Goal: Task Accomplishment & Management: Complete application form

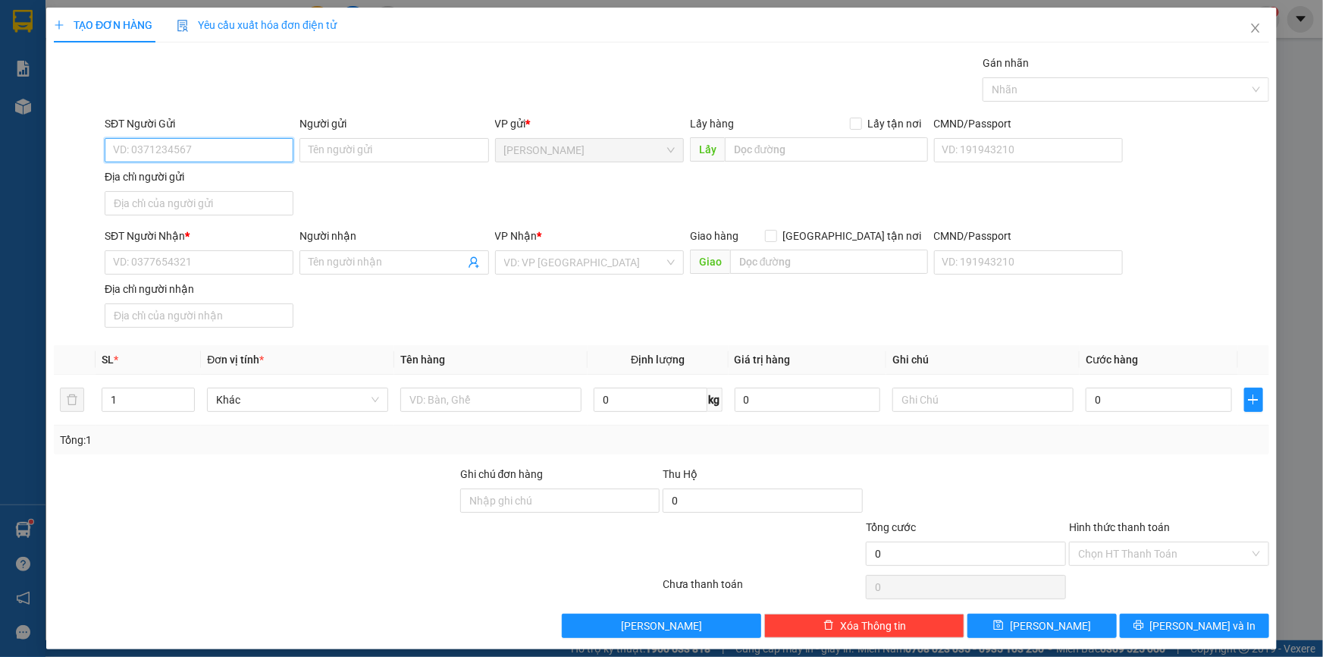
click at [206, 152] on input "SĐT Người Gửi" at bounding box center [199, 150] width 189 height 24
type input "0902302102"
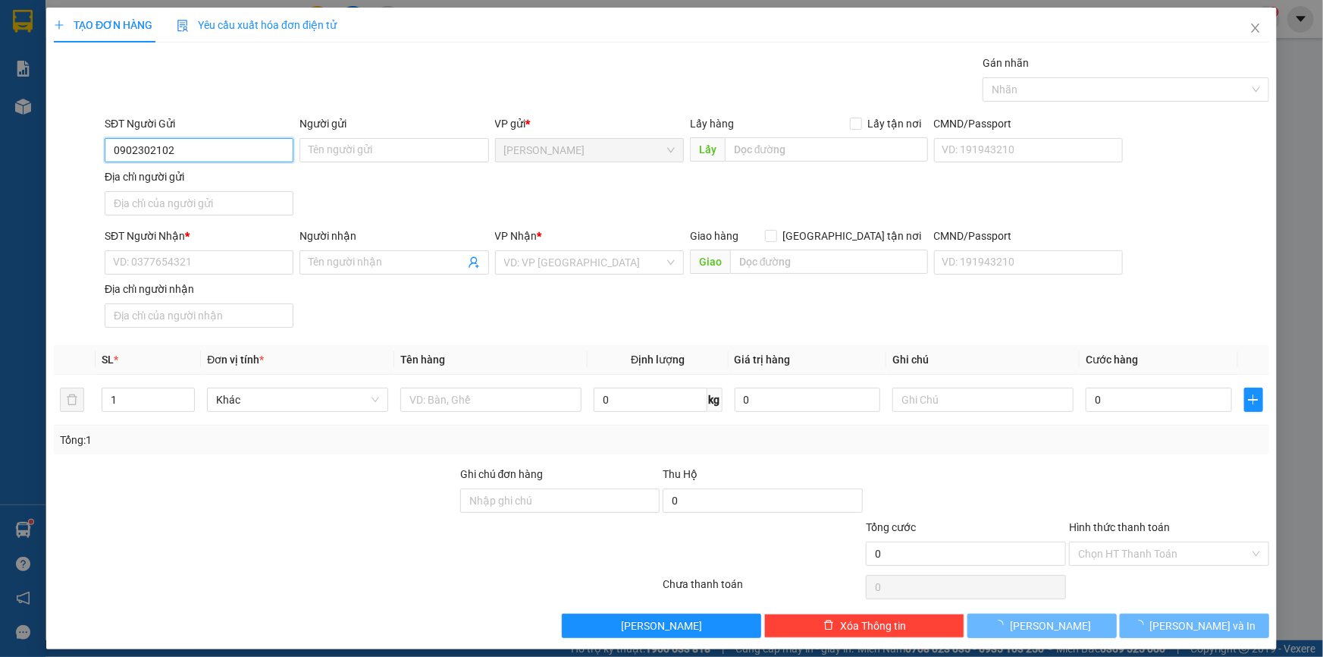
click at [206, 152] on input "0902302102" at bounding box center [199, 150] width 189 height 24
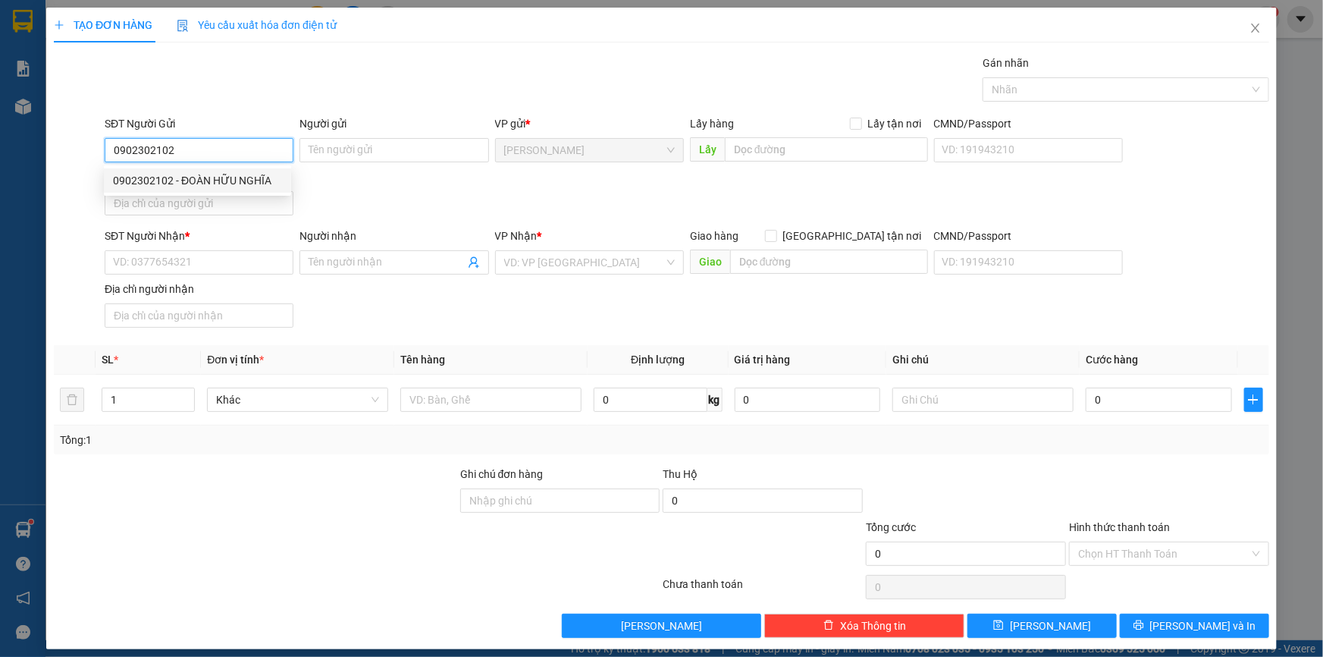
click at [202, 184] on div "0902302102 - ĐOÀN HỮU NGHĨA" at bounding box center [197, 180] width 169 height 17
type input "ĐOÀN HỮU NGHĨA"
type input "0902302102"
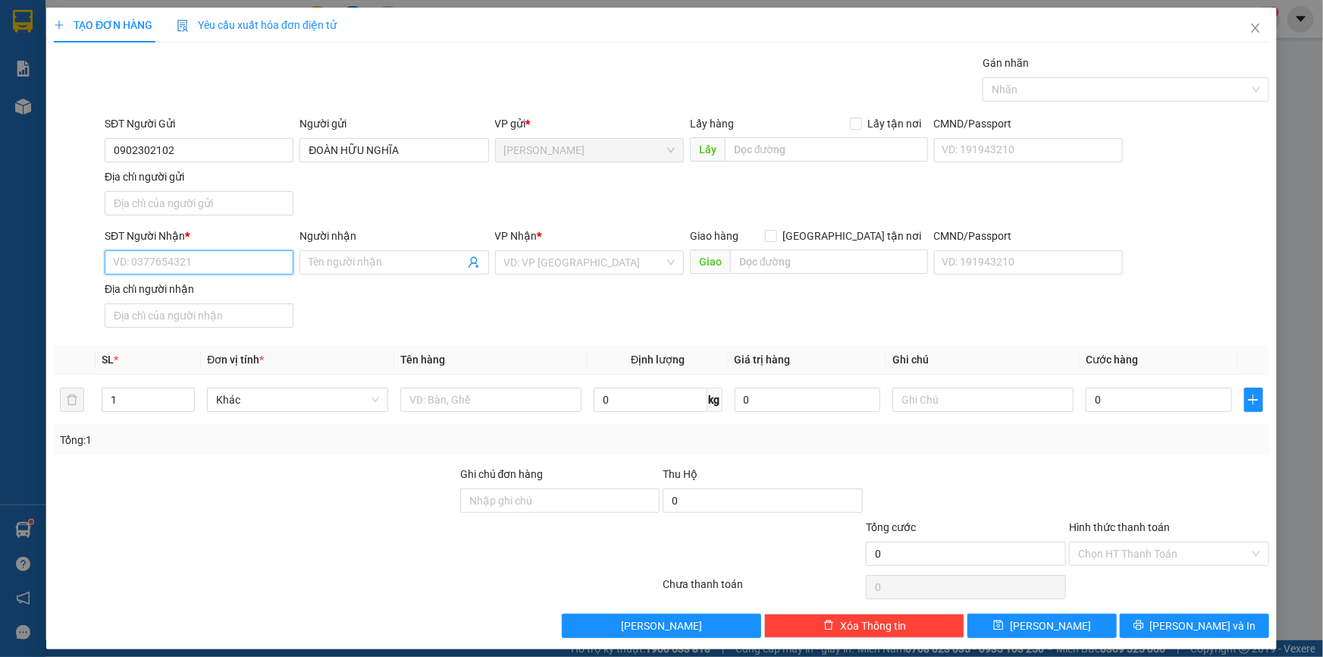
click at [218, 262] on input "SĐT Người Nhận *" at bounding box center [199, 262] width 189 height 24
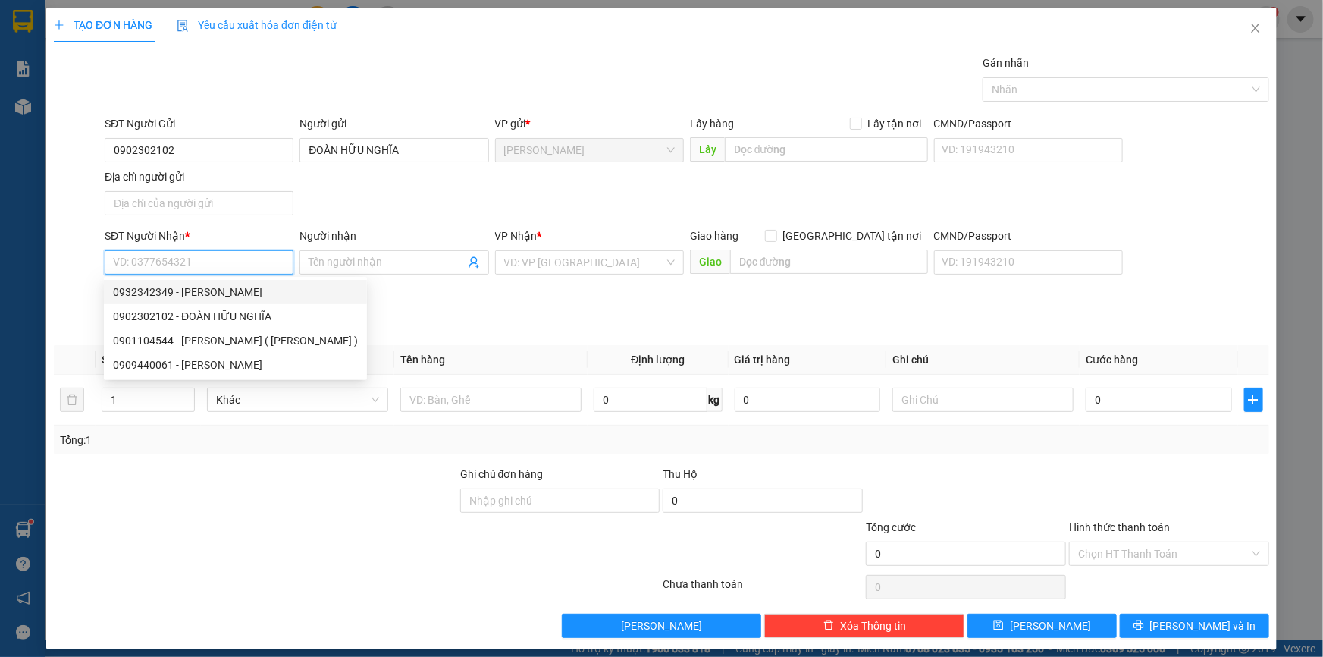
click at [234, 290] on div "0932342349 - [PERSON_NAME]" at bounding box center [235, 292] width 245 height 17
type input "0932342349"
type input "[PERSON_NAME]"
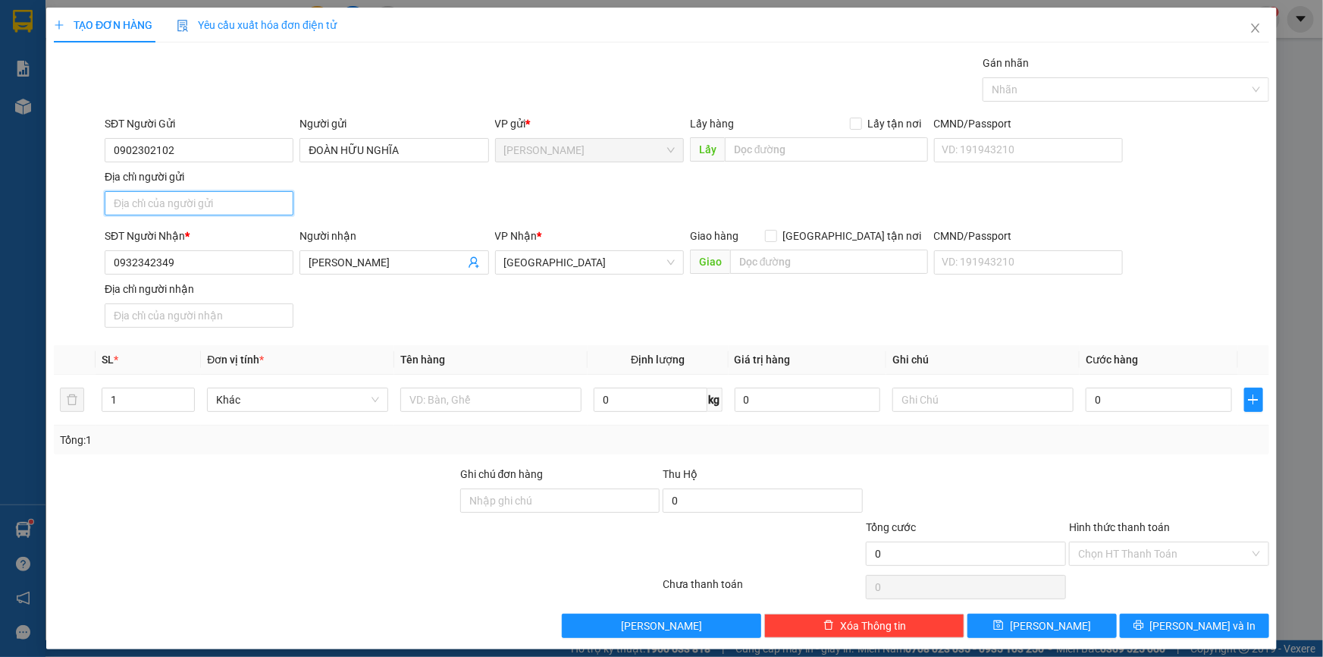
click at [227, 208] on input "Địa chỉ người gửi" at bounding box center [199, 203] width 189 height 24
click at [114, 202] on input "P MỸ NGÃI , [GEOGRAPHIC_DATA]" at bounding box center [199, 203] width 189 height 24
type input "731 QL30 P MỸ NGÃI , [GEOGRAPHIC_DATA]"
click at [474, 398] on input "text" at bounding box center [490, 399] width 181 height 24
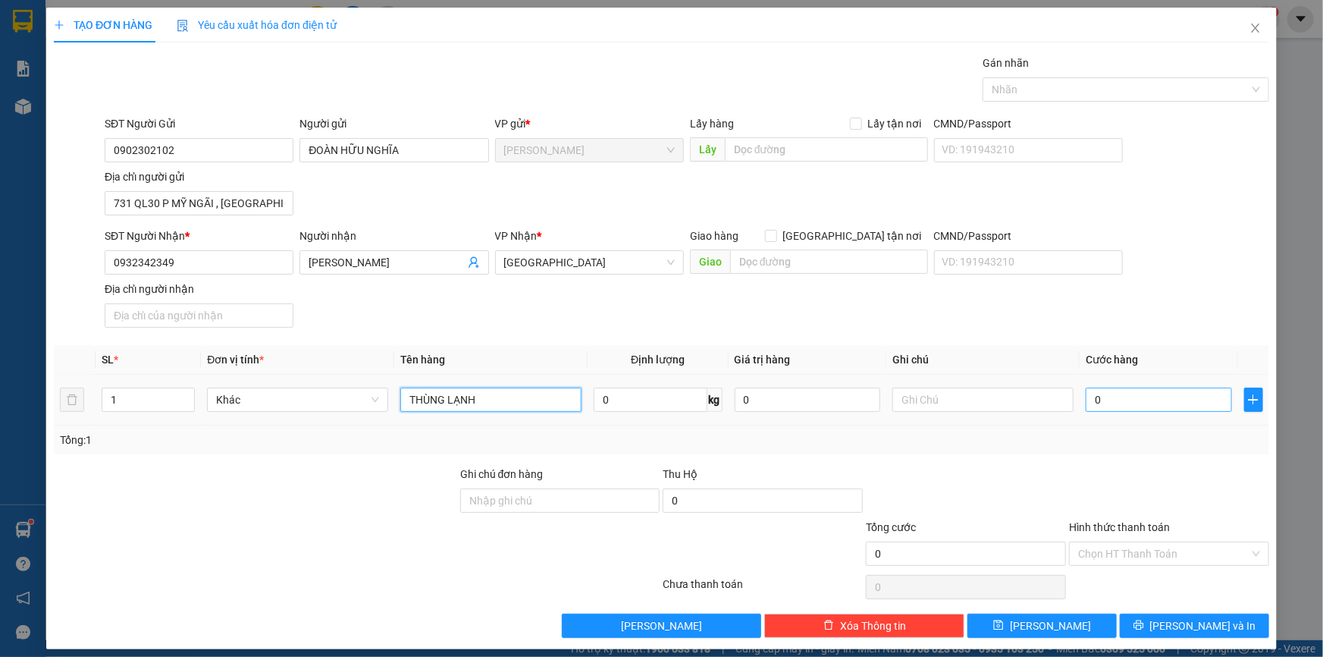
type input "THÙNG LẠNH"
click at [1102, 407] on input "0" at bounding box center [1159, 399] width 146 height 24
type input "3"
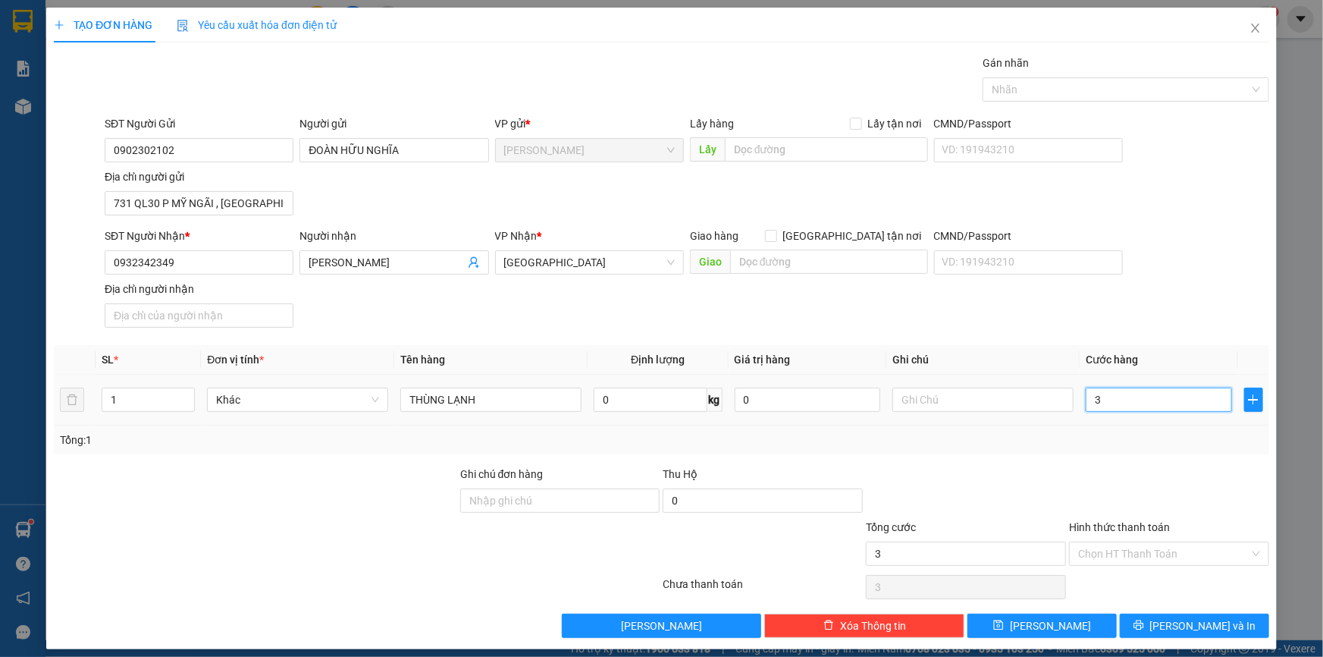
type input "30"
type input "30.000"
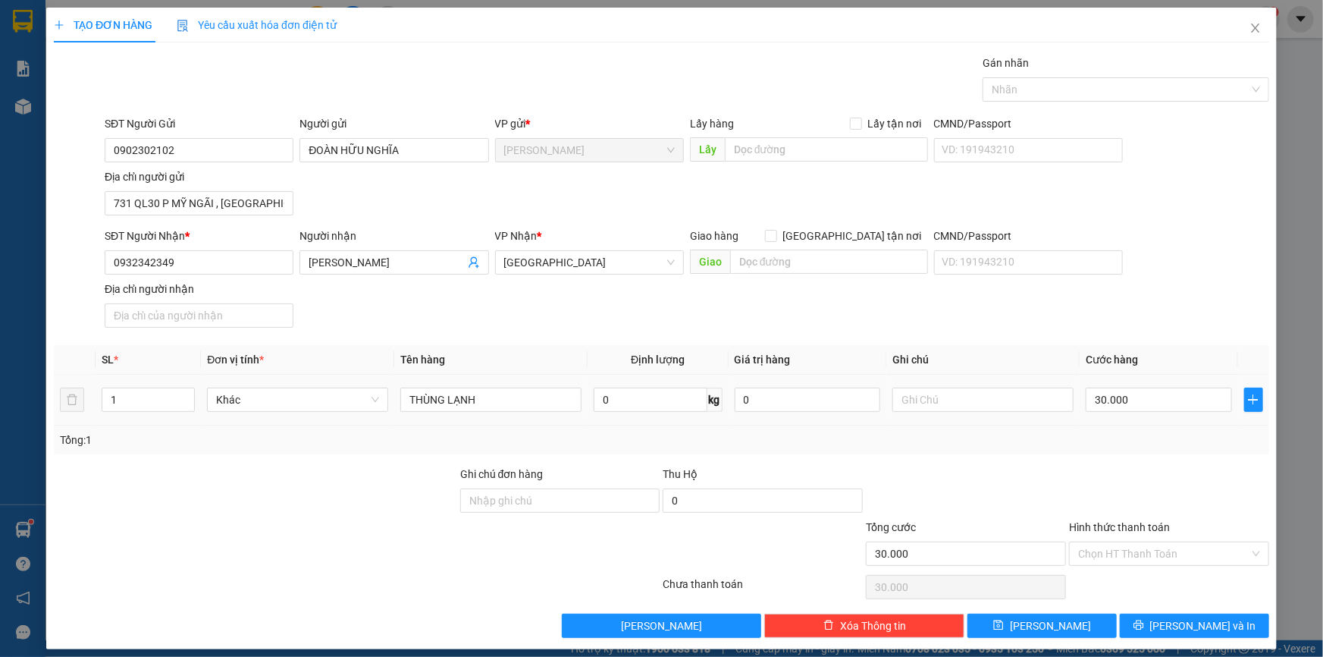
click at [1077, 466] on div at bounding box center [1169, 492] width 203 height 53
click at [1138, 560] on input "Hình thức thanh toán" at bounding box center [1163, 553] width 171 height 23
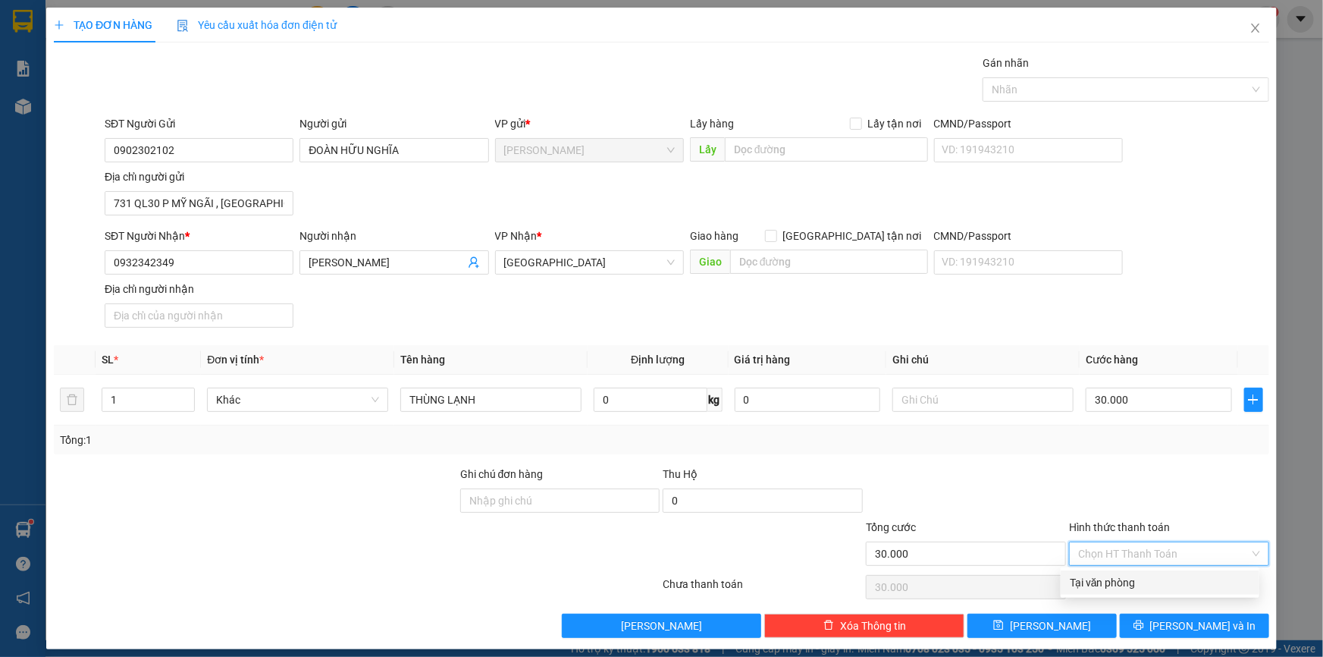
click at [1133, 583] on div "Tại văn phòng" at bounding box center [1160, 582] width 180 height 17
type input "0"
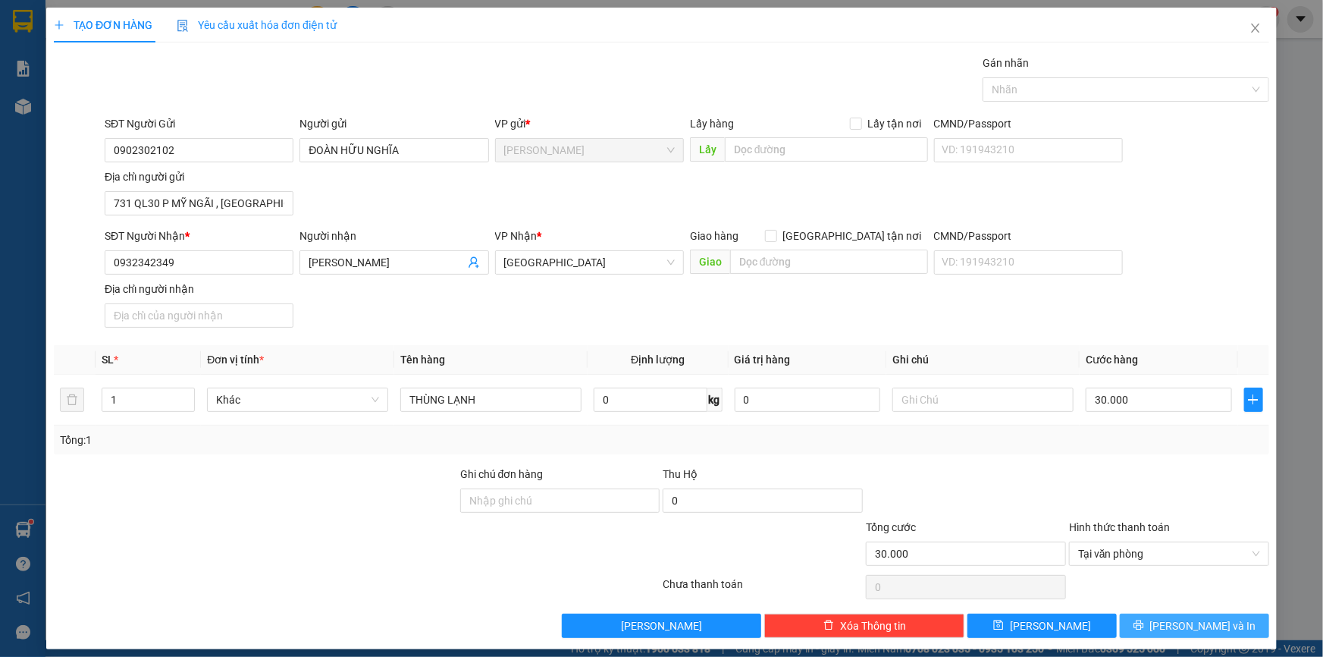
click at [1148, 619] on button "[PERSON_NAME] và In" at bounding box center [1194, 625] width 149 height 24
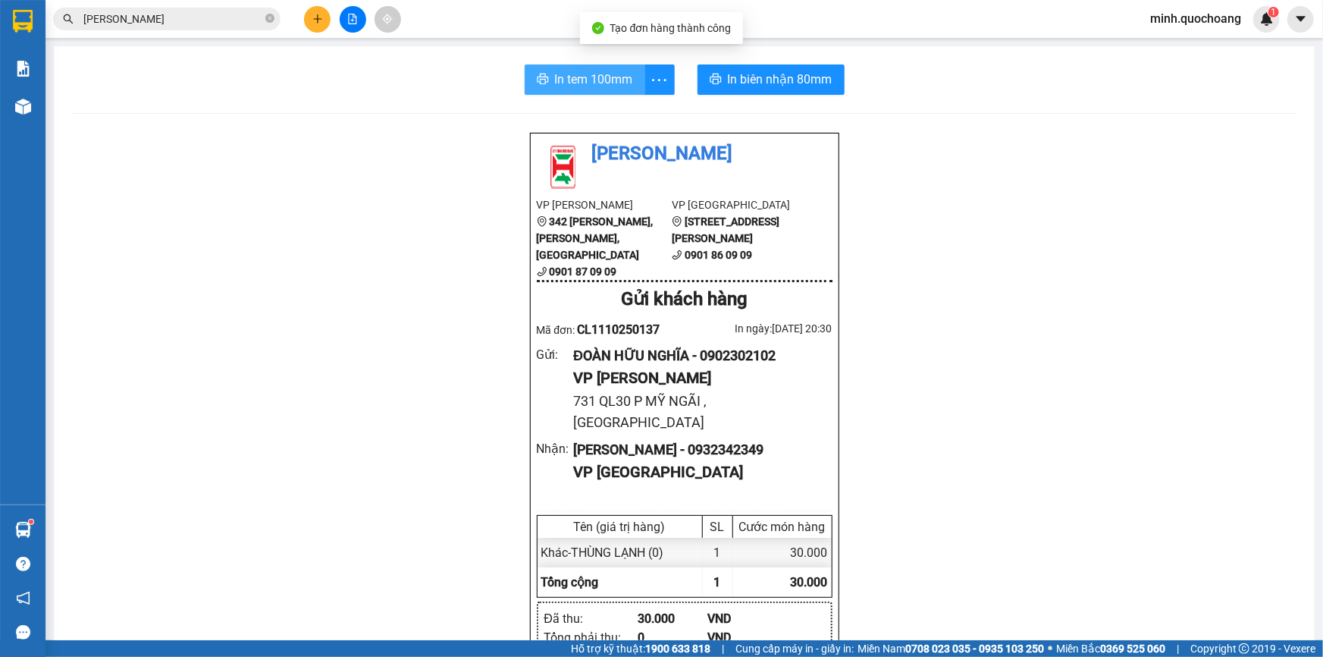
click at [561, 83] on span "In tem 100mm" at bounding box center [594, 79] width 78 height 19
click at [601, 90] on button "In tem 100mm" at bounding box center [585, 79] width 121 height 30
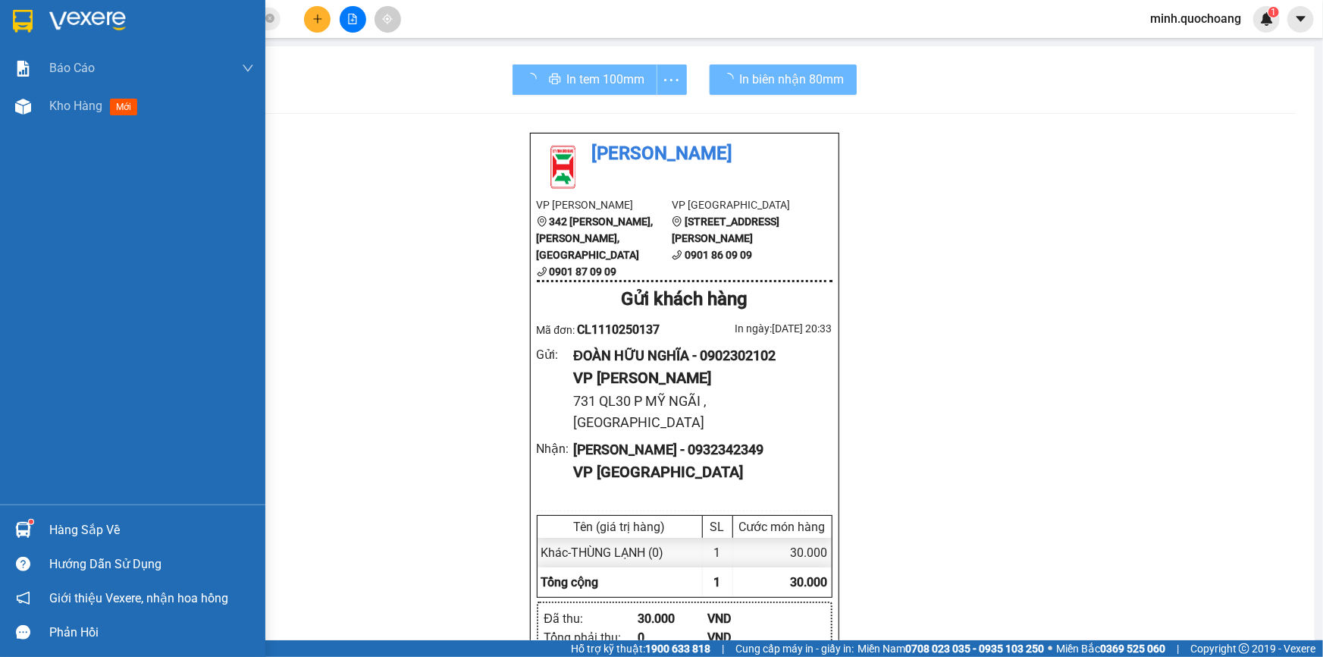
click at [22, 526] on img at bounding box center [23, 530] width 16 height 16
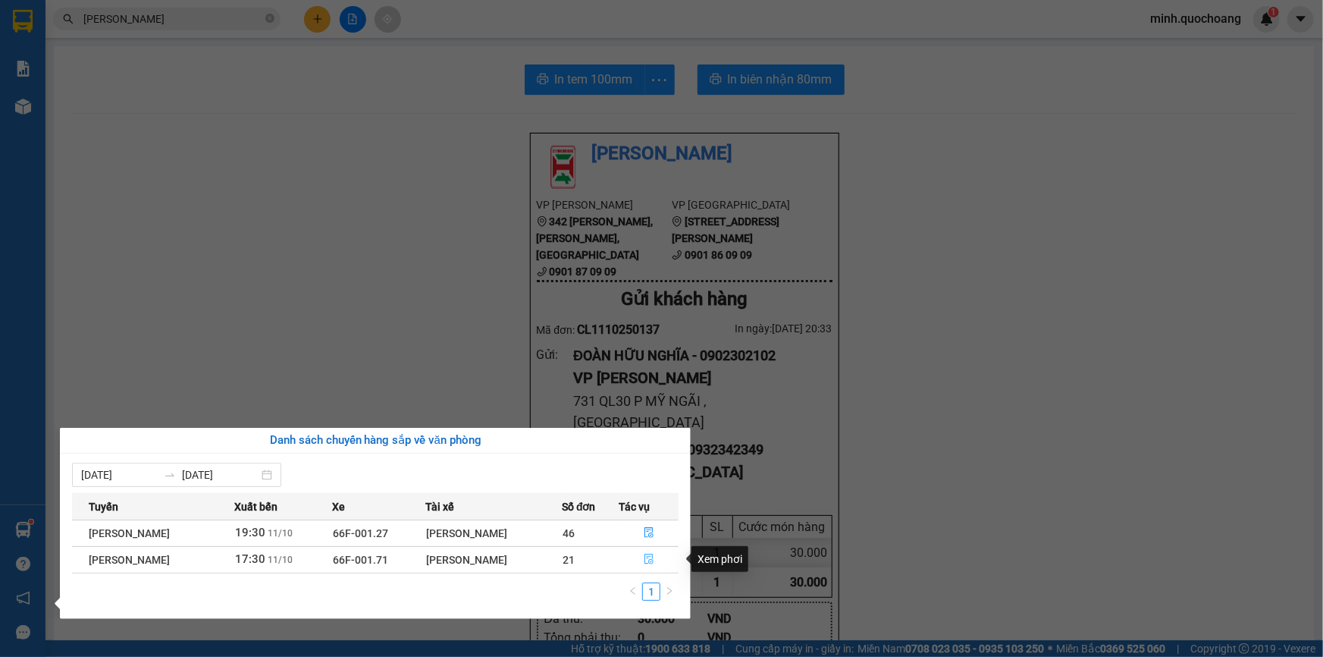
click at [654, 560] on icon "file-done" at bounding box center [649, 559] width 9 height 11
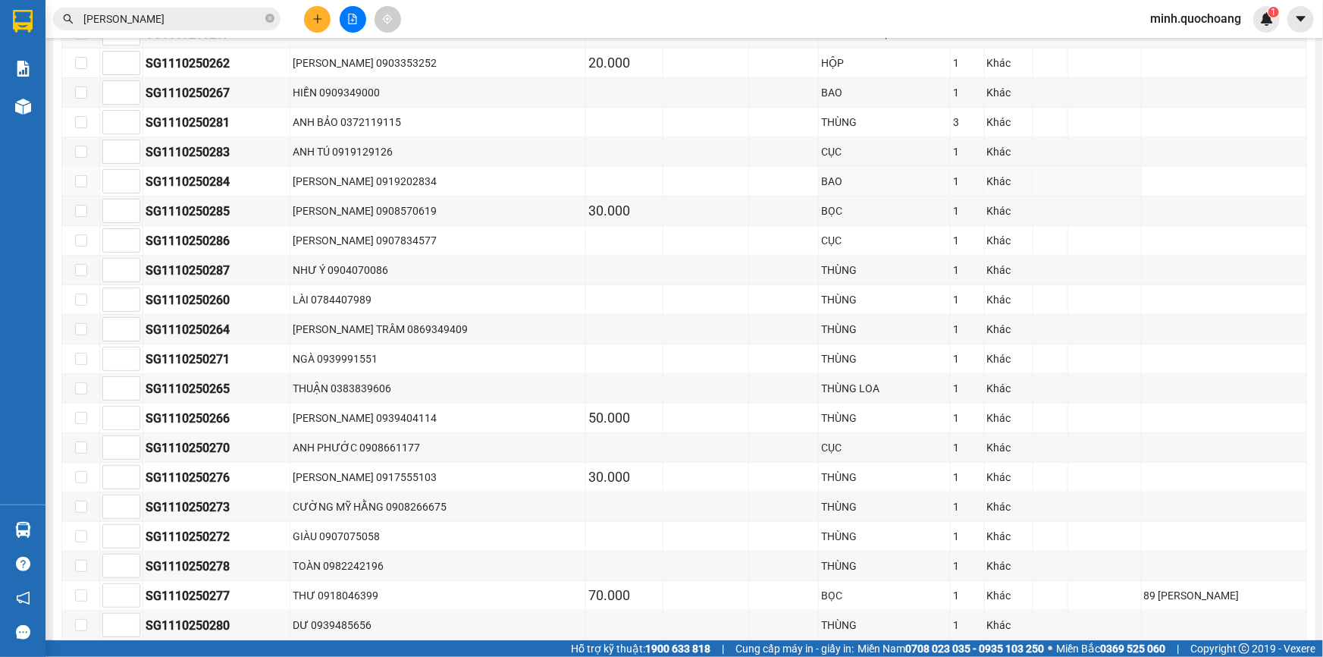
scroll to position [687, 0]
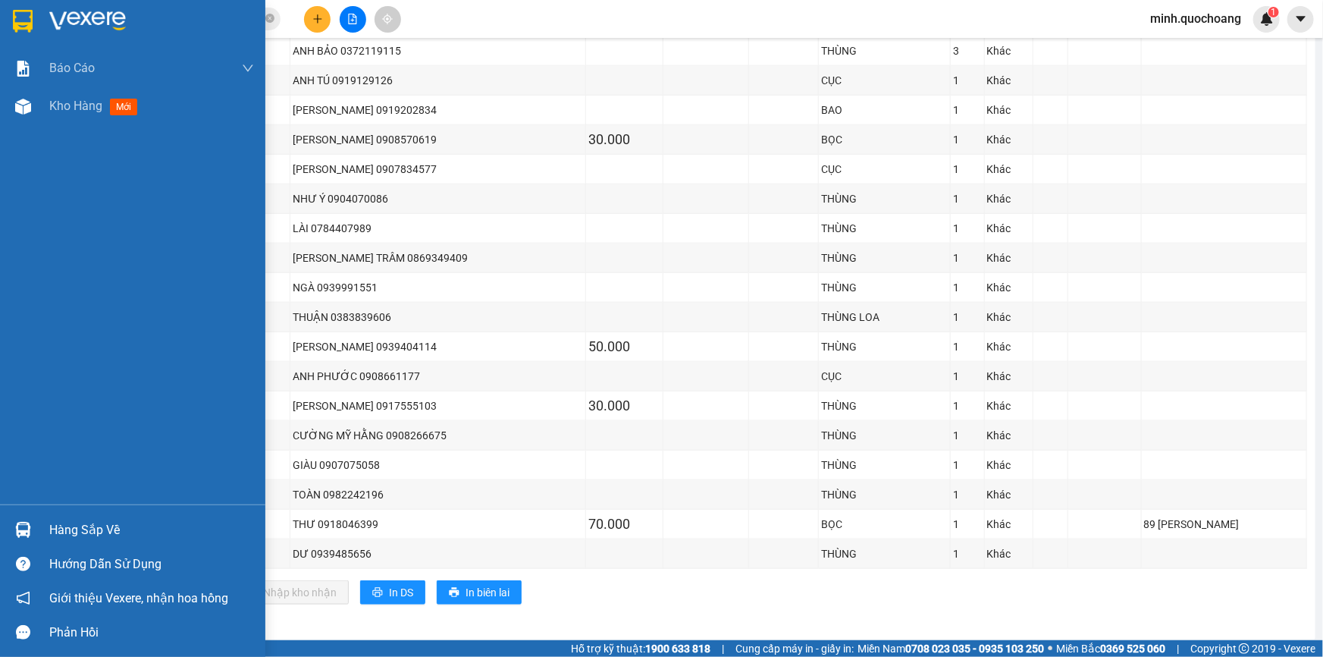
click at [33, 522] on div at bounding box center [23, 529] width 27 height 27
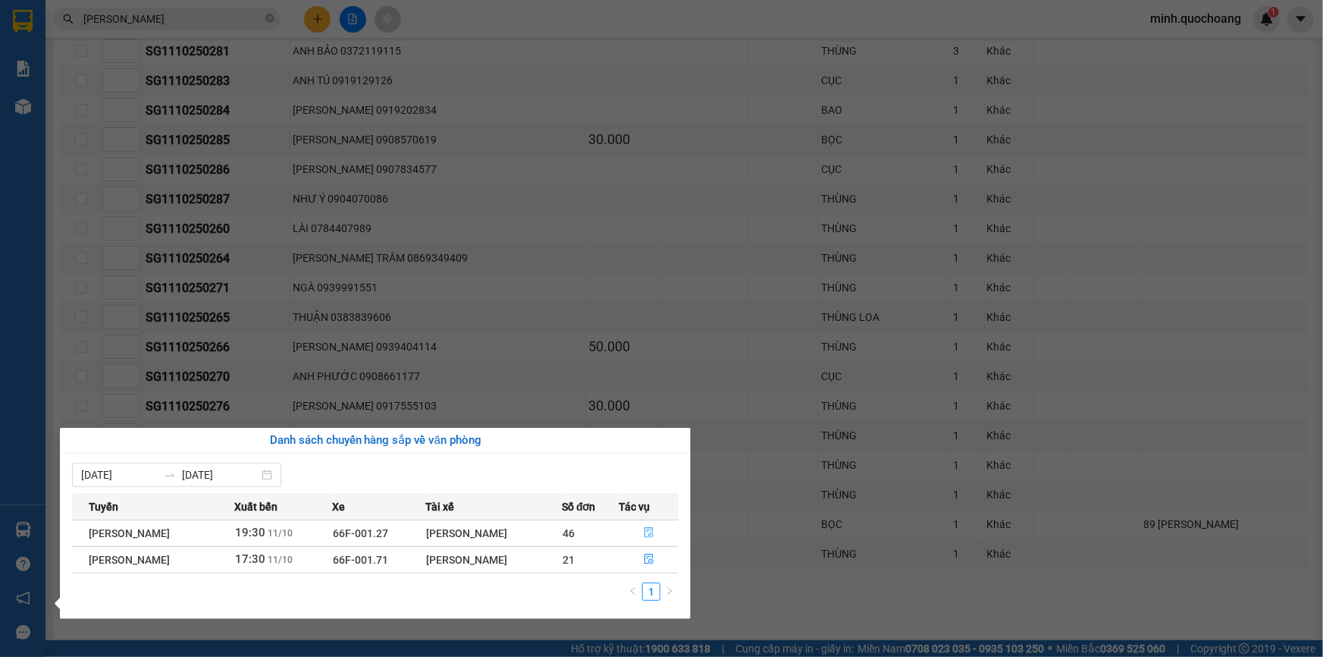
click at [659, 531] on button "button" at bounding box center [649, 533] width 58 height 24
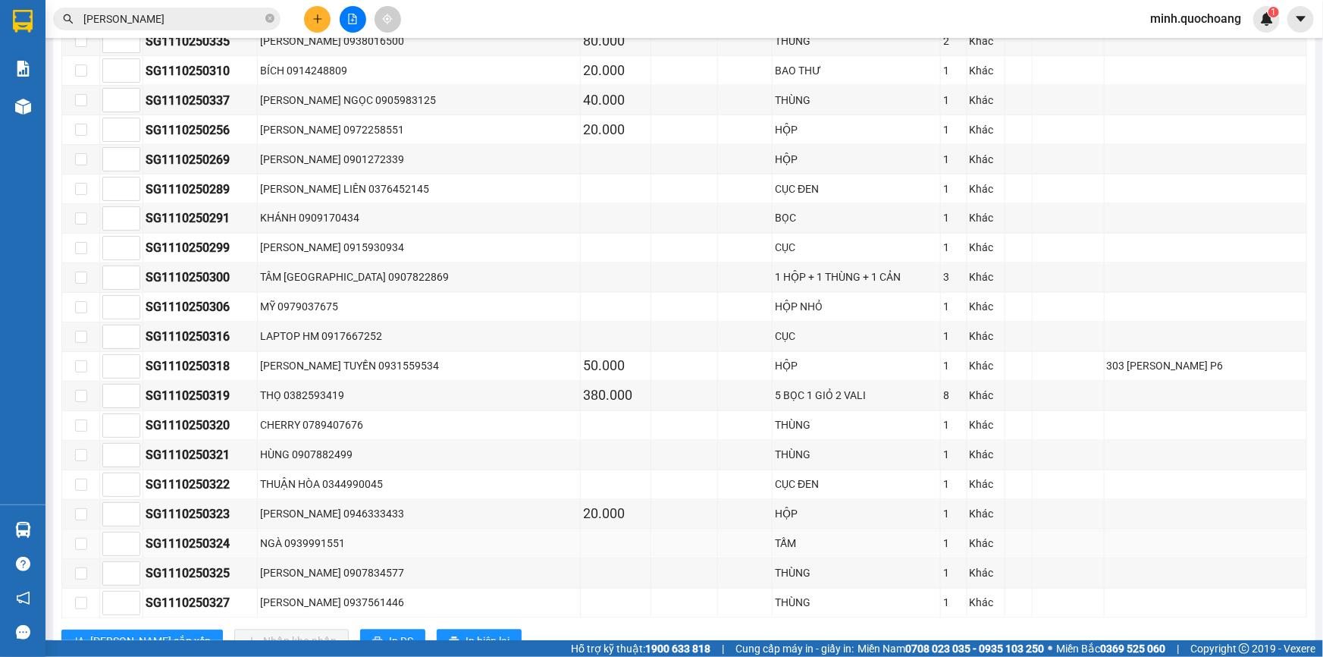
scroll to position [1304, 0]
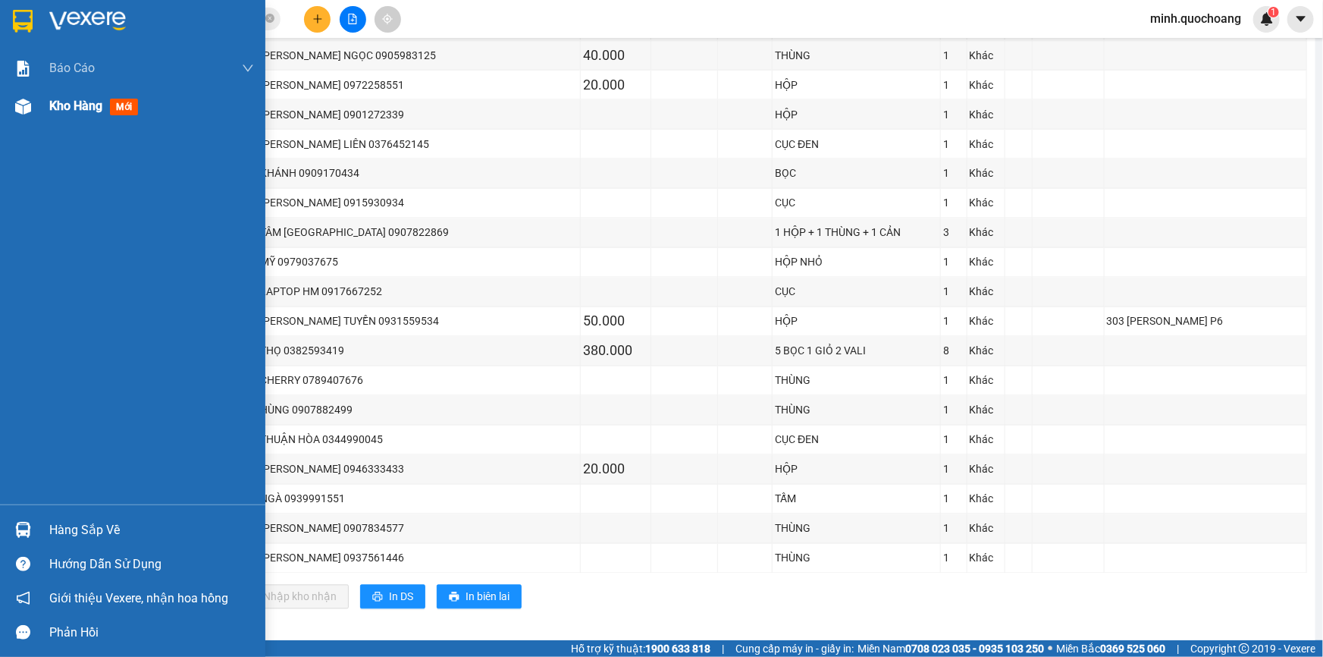
click at [74, 121] on div "Kho hàng mới" at bounding box center [151, 106] width 205 height 38
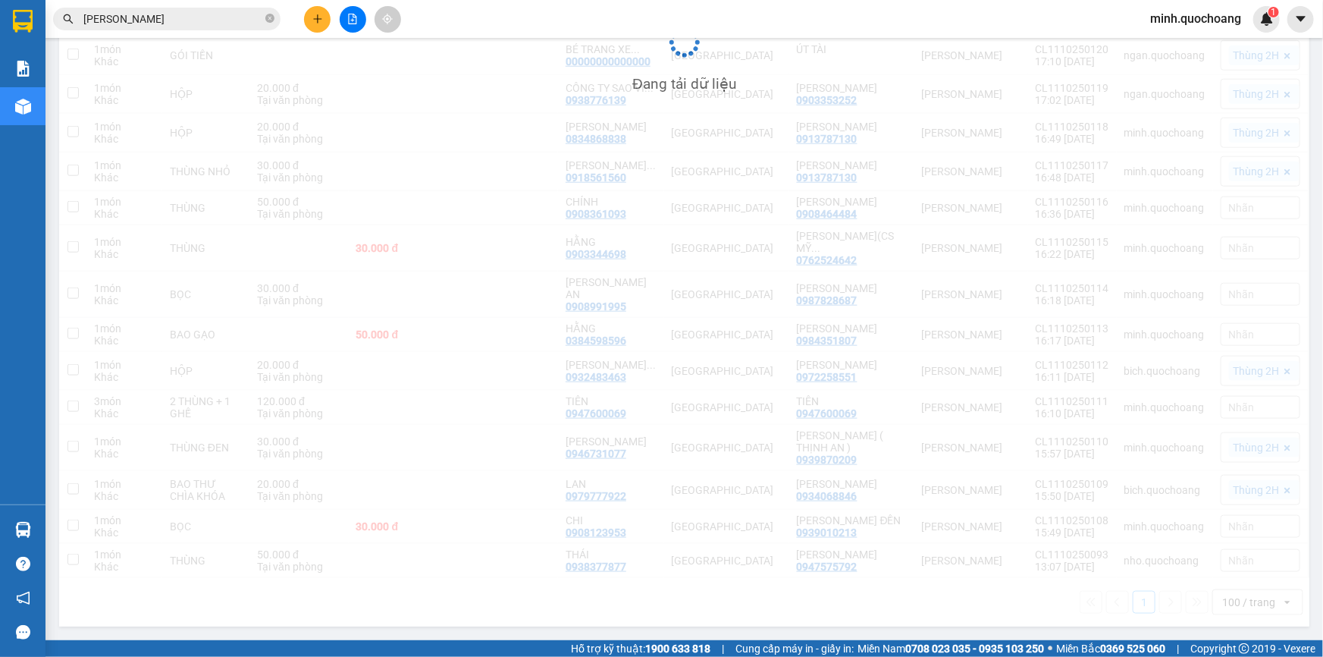
scroll to position [886, 0]
